Goal: Task Accomplishment & Management: Manage account settings

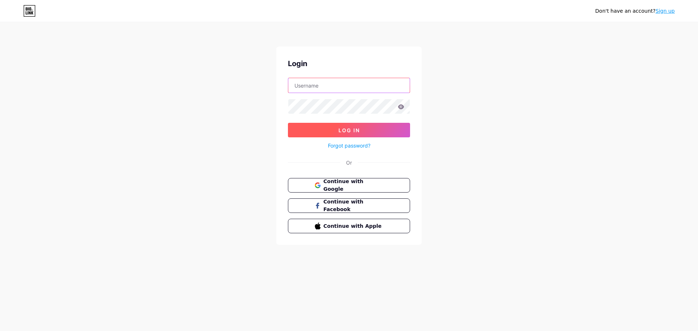
type input "[EMAIL_ADDRESS][DOMAIN_NAME]"
click at [332, 127] on button "Log In" at bounding box center [349, 130] width 122 height 15
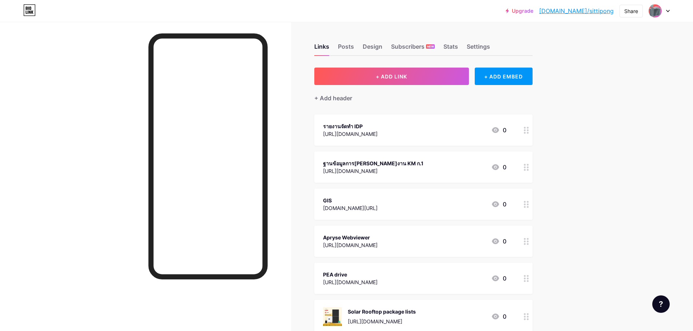
click at [665, 12] on div at bounding box center [658, 10] width 21 height 13
click at [598, 104] on li "Logout" at bounding box center [624, 102] width 90 height 20
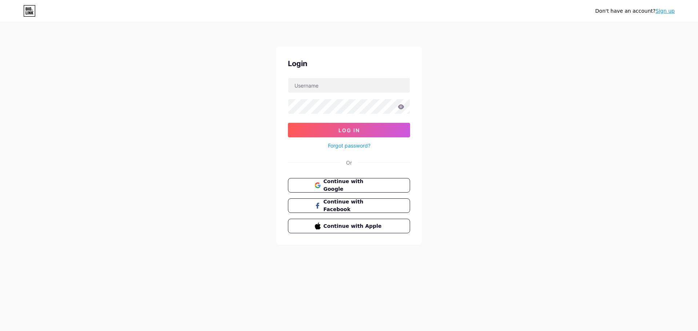
type input "[EMAIL_ADDRESS][DOMAIN_NAME]"
click at [401, 107] on icon at bounding box center [401, 106] width 6 height 5
click at [402, 107] on icon at bounding box center [401, 106] width 7 height 5
click at [400, 107] on icon at bounding box center [401, 106] width 6 height 5
click at [339, 128] on span "Log In" at bounding box center [348, 130] width 21 height 6
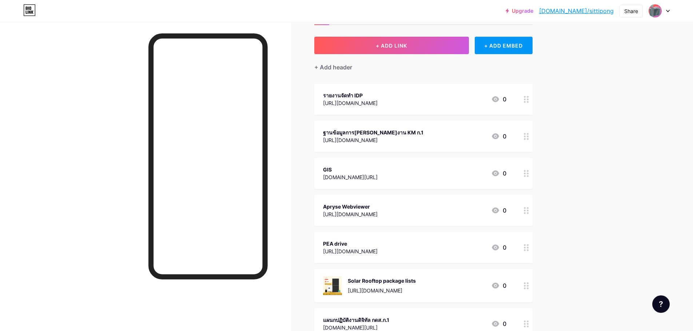
scroll to position [29, 0]
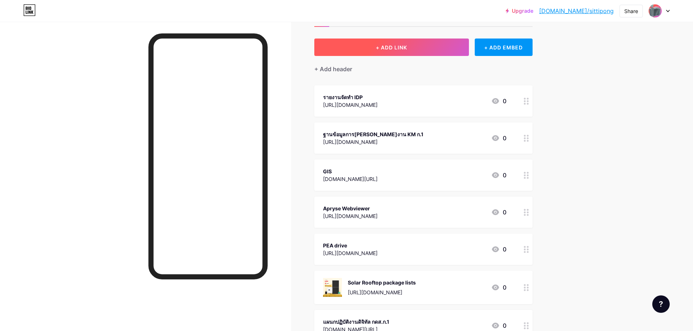
click at [406, 47] on span "+ ADD LINK" at bounding box center [391, 47] width 31 height 6
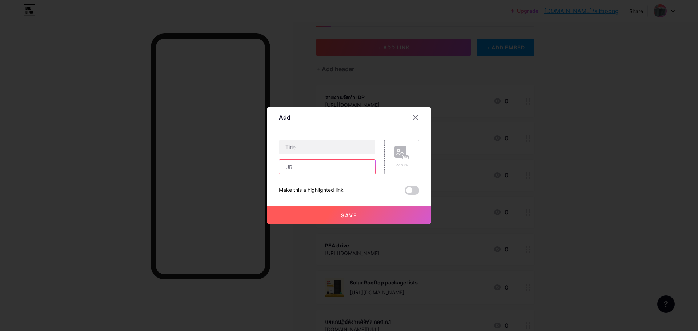
click at [321, 166] on input "text" at bounding box center [327, 167] width 96 height 15
paste input "[URL][DOMAIN_NAME]"
type input "[URL][DOMAIN_NAME]"
click at [308, 145] on input "text" at bounding box center [327, 147] width 96 height 15
drag, startPoint x: 301, startPoint y: 166, endPoint x: 325, endPoint y: 166, distance: 24.0
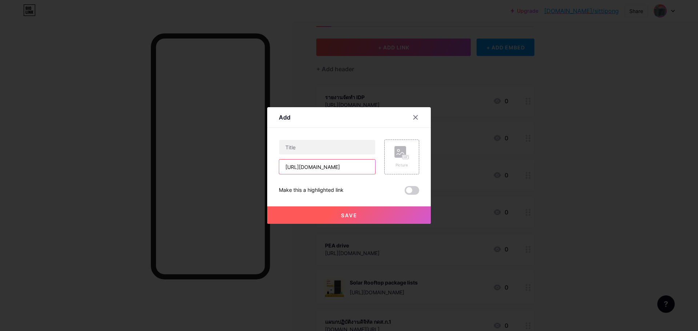
click at [325, 166] on input "[URL][DOMAIN_NAME]" at bounding box center [327, 167] width 96 height 15
click at [307, 145] on input "text" at bounding box center [327, 147] width 96 height 15
paste input "happypole"
type input "happypole"
click at [360, 213] on button "Save" at bounding box center [349, 214] width 164 height 17
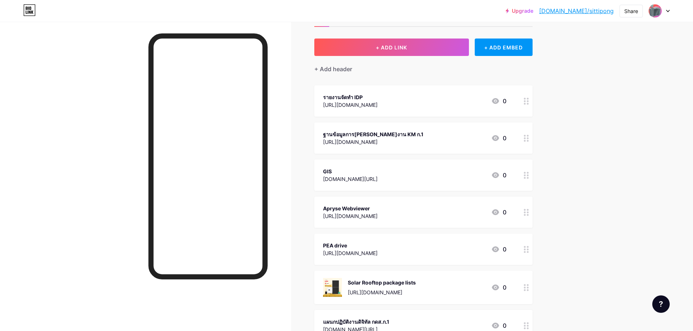
click at [524, 66] on div "+ Add header" at bounding box center [423, 65] width 218 height 18
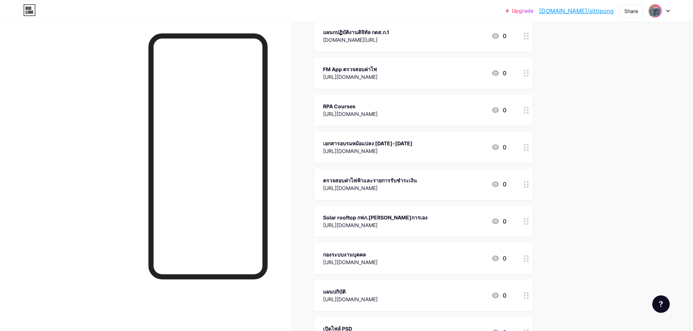
click at [523, 147] on div at bounding box center [526, 147] width 12 height 31
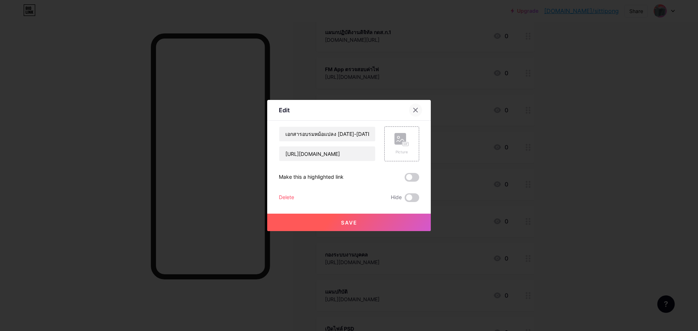
click at [414, 110] on icon at bounding box center [416, 110] width 6 height 6
